Goal: Transaction & Acquisition: Download file/media

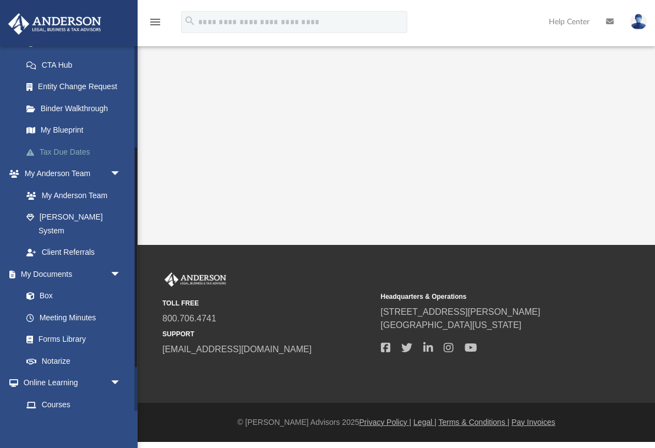
scroll to position [175, 0]
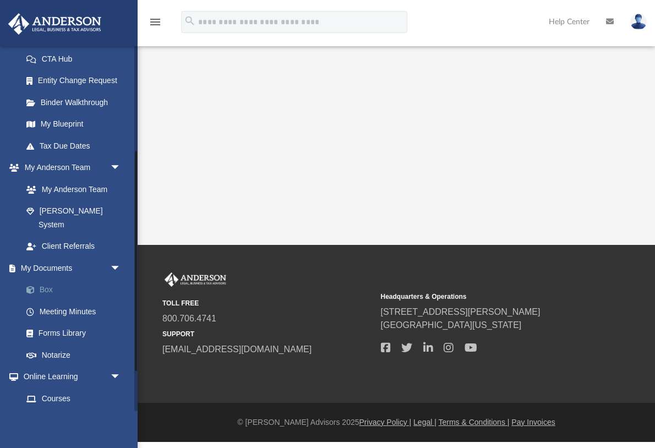
click at [46, 279] on link "Box" at bounding box center [76, 290] width 122 height 22
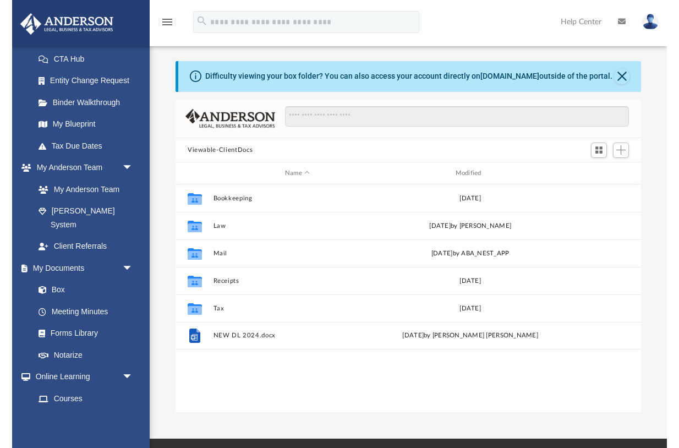
scroll to position [250, 466]
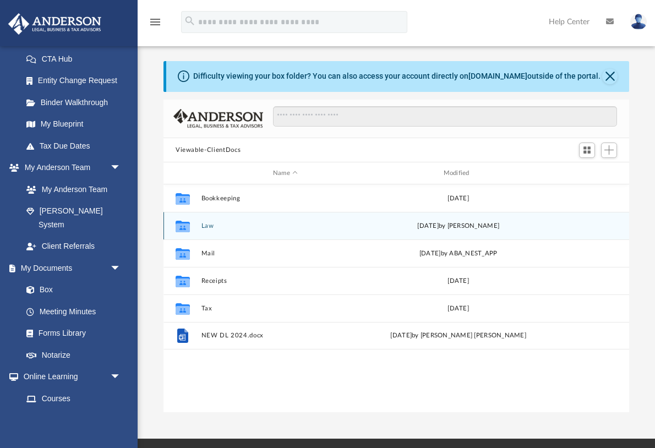
click at [192, 223] on icon "Collaborated Folder" at bounding box center [183, 226] width 18 height 18
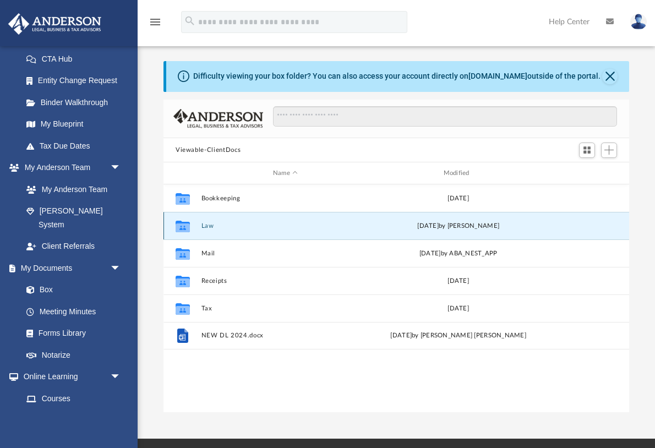
click at [206, 226] on button "Law" at bounding box center [285, 225] width 168 height 7
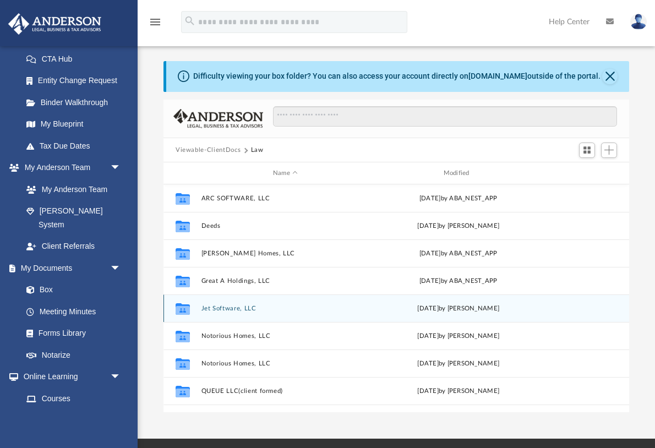
click at [252, 314] on div "Collaborated Folder Jet Software, LLC [DATE] by [PERSON_NAME]" at bounding box center [396, 309] width 466 height 28
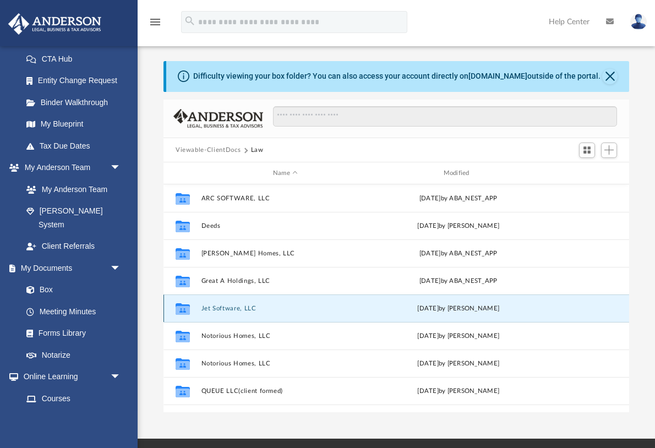
click at [237, 308] on button "Jet Software, LLC" at bounding box center [285, 308] width 168 height 7
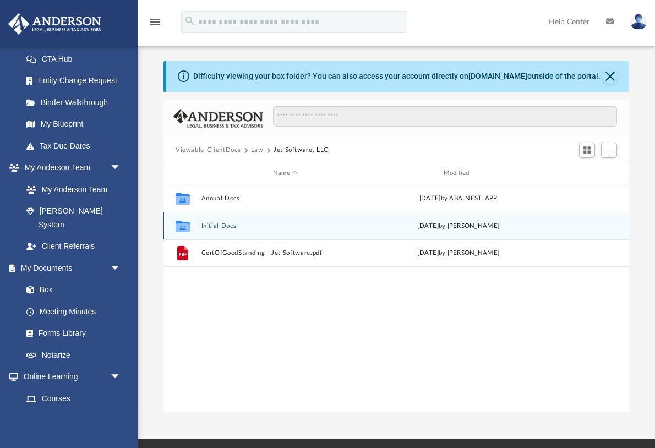
click at [218, 226] on button "Initial Docs" at bounding box center [285, 225] width 168 height 7
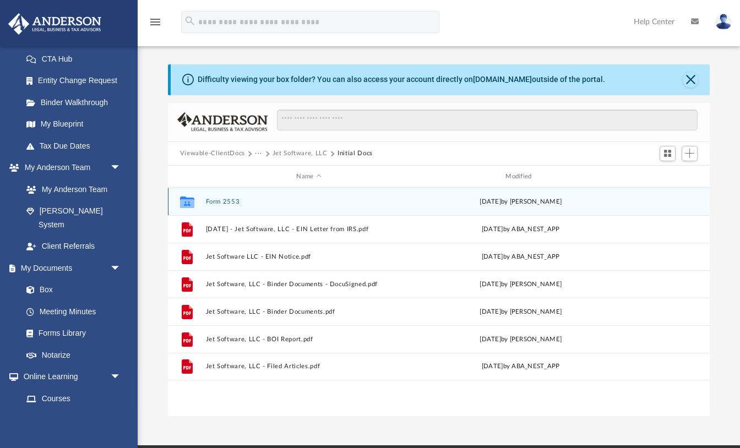
scroll to position [250, 542]
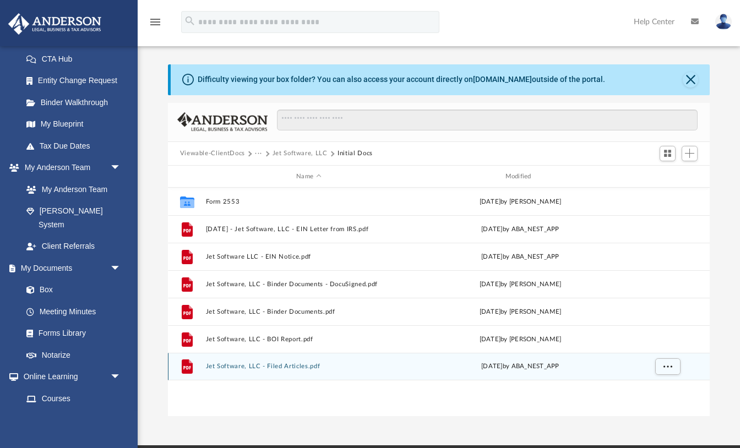
click at [282, 368] on button "Jet Software, LLC - Filed Articles.pdf" at bounding box center [308, 366] width 206 height 7
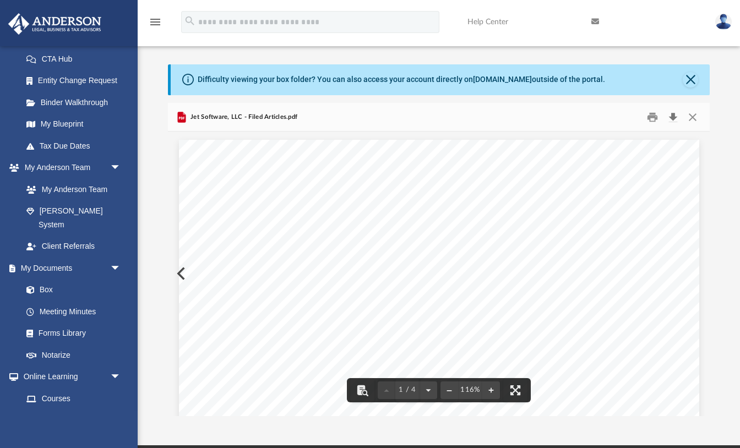
click at [655, 113] on button "Download" at bounding box center [673, 116] width 20 height 17
click at [655, 79] on button "Close" at bounding box center [690, 79] width 15 height 15
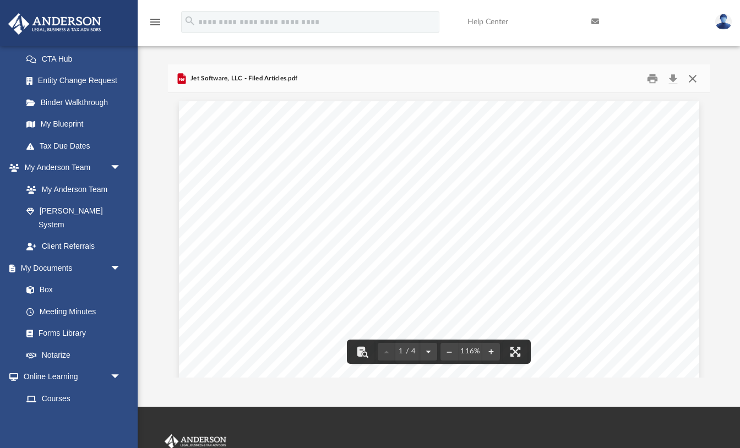
click at [655, 79] on button "Close" at bounding box center [693, 78] width 20 height 17
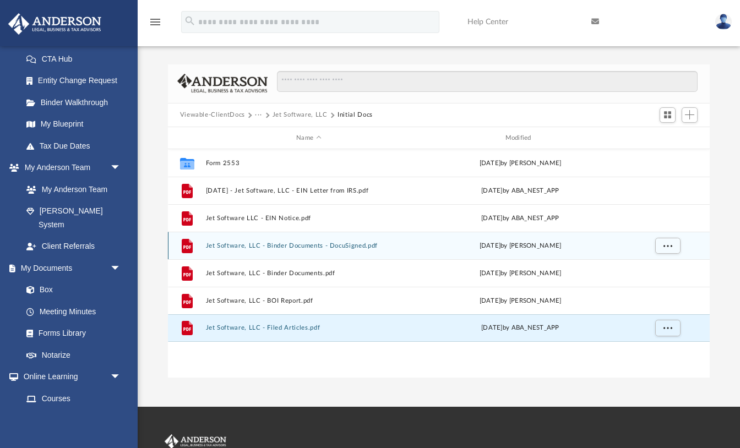
click at [319, 247] on button "Jet Software, LLC - Binder Documents - DocuSigned.pdf" at bounding box center [308, 245] width 206 height 7
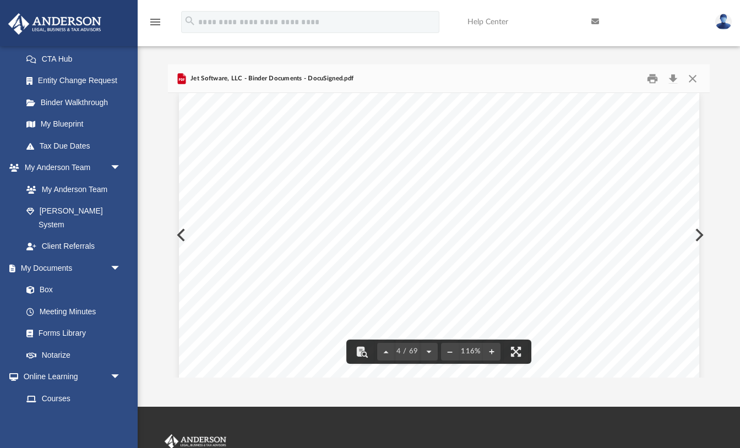
scroll to position [2789, 0]
click at [655, 77] on button "Download" at bounding box center [673, 78] width 20 height 17
